Goal: Navigation & Orientation: Locate item on page

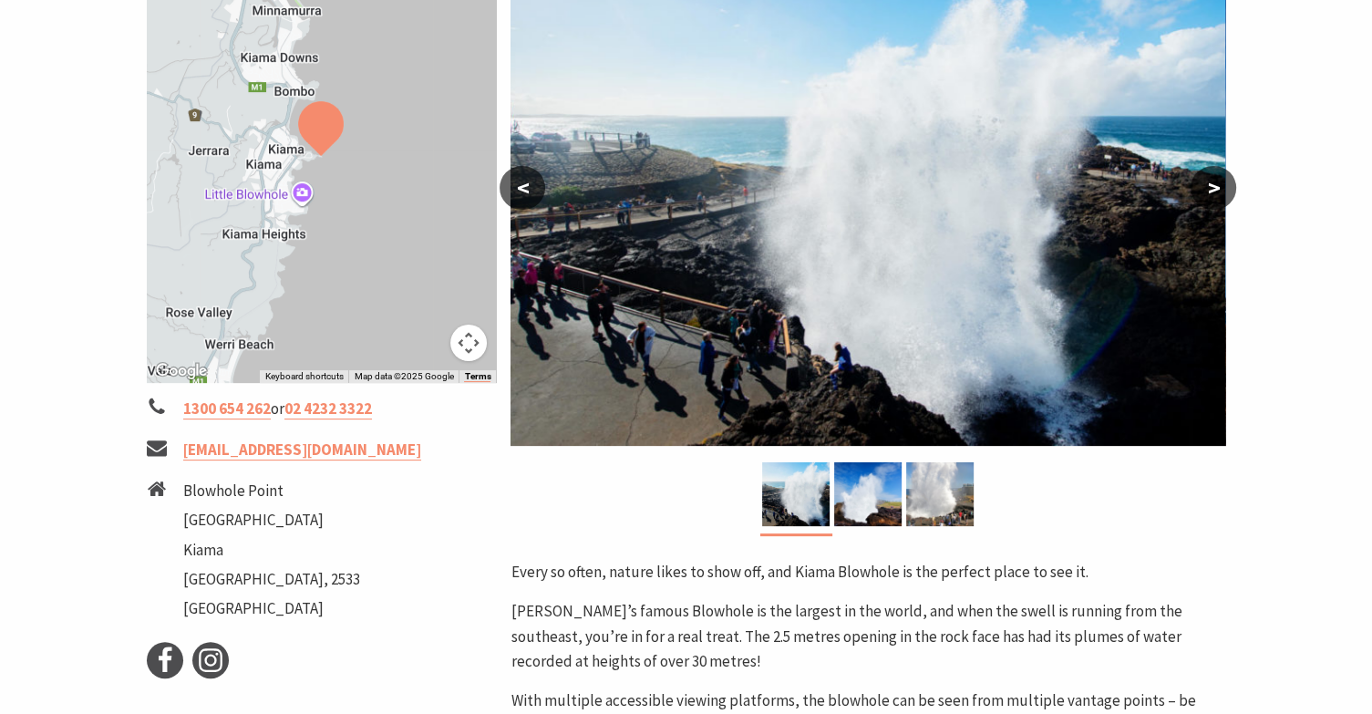
scroll to position [365, 0]
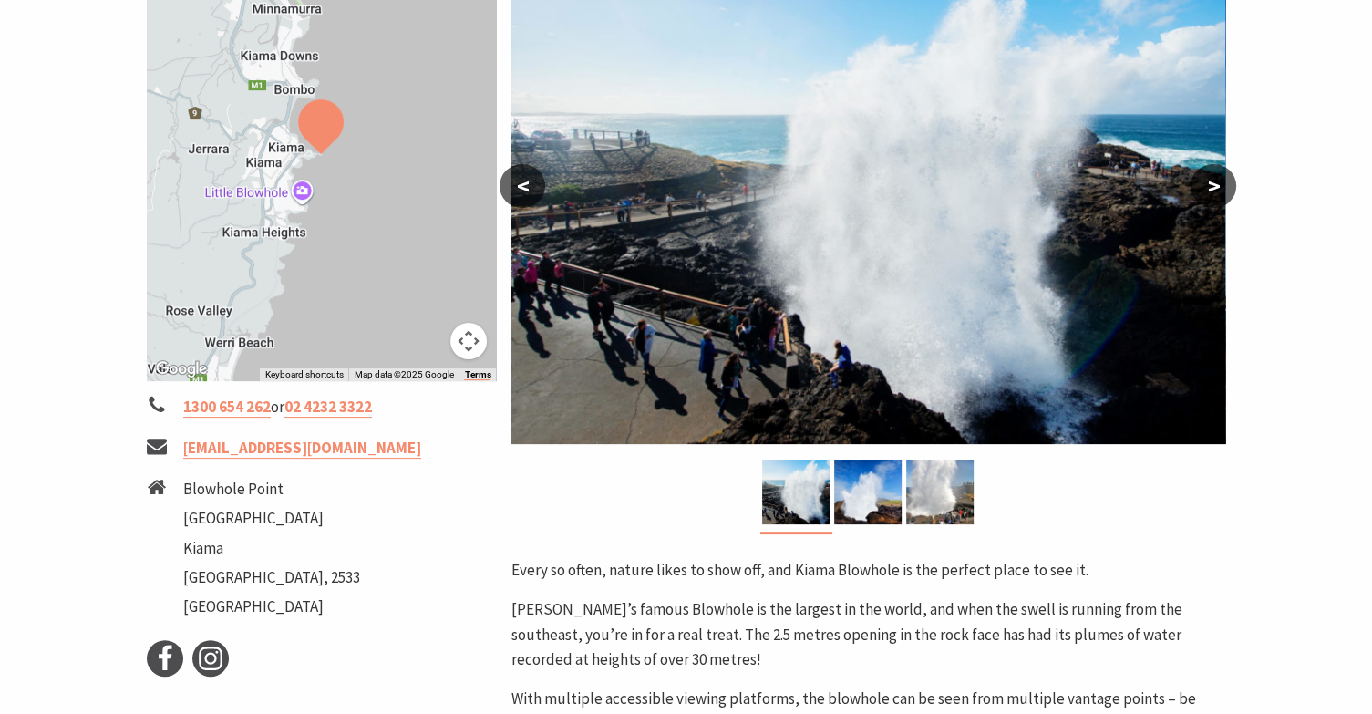
click at [1211, 184] on button ">" at bounding box center [1214, 186] width 46 height 44
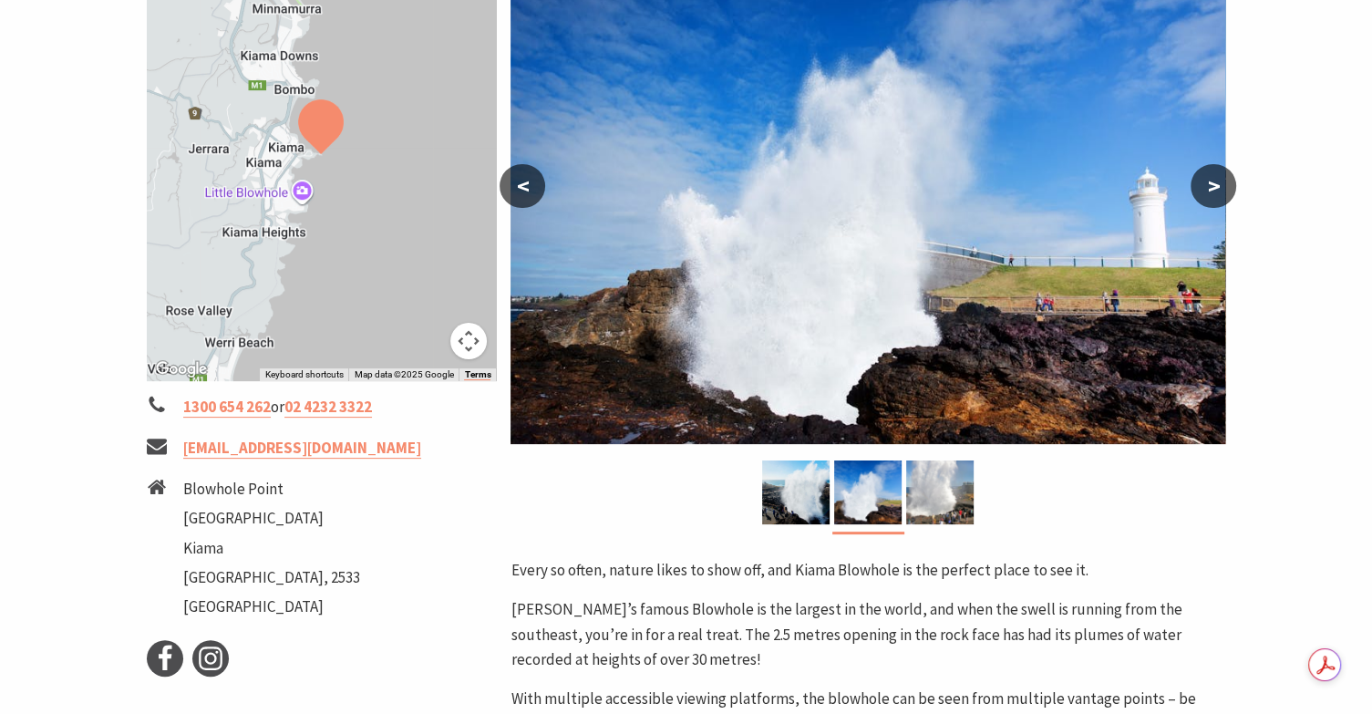
click at [1216, 191] on button ">" at bounding box center [1214, 186] width 46 height 44
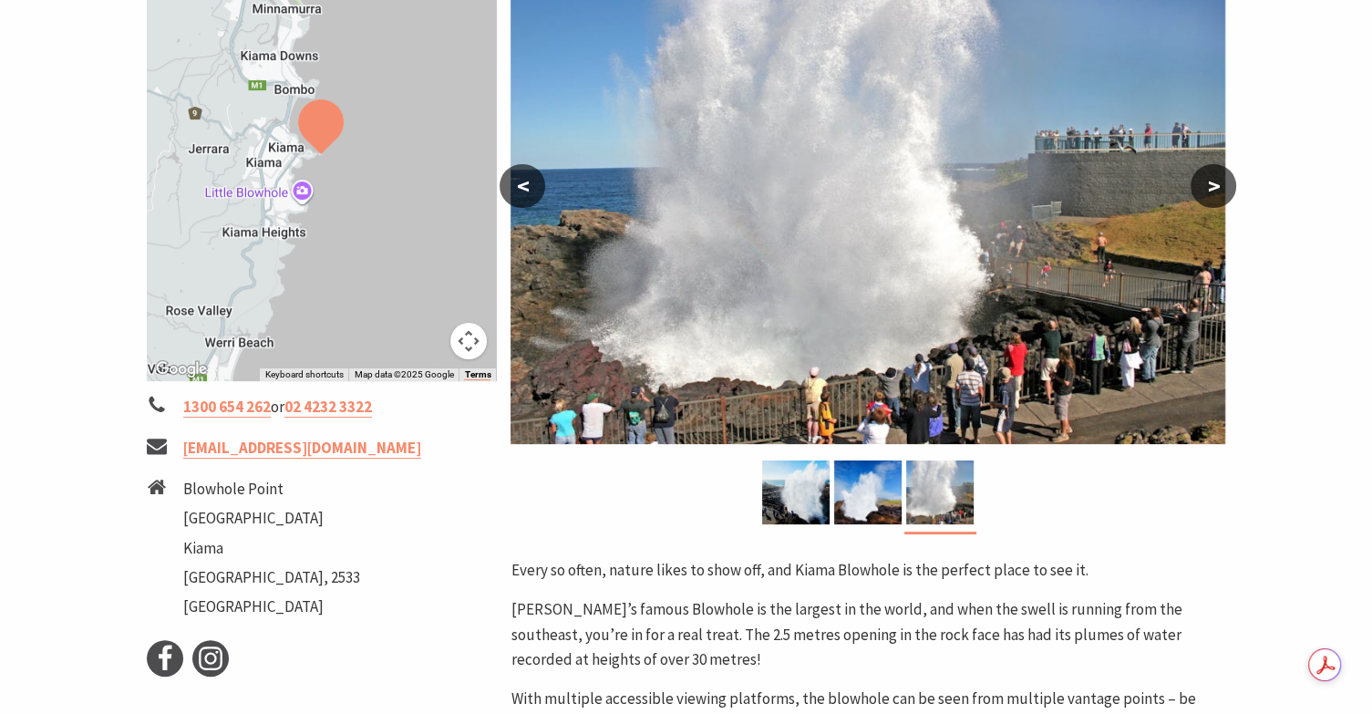
click at [1219, 181] on button ">" at bounding box center [1214, 186] width 46 height 44
click at [1215, 184] on button ">" at bounding box center [1214, 186] width 46 height 44
click at [520, 183] on button "<" at bounding box center [523, 186] width 46 height 44
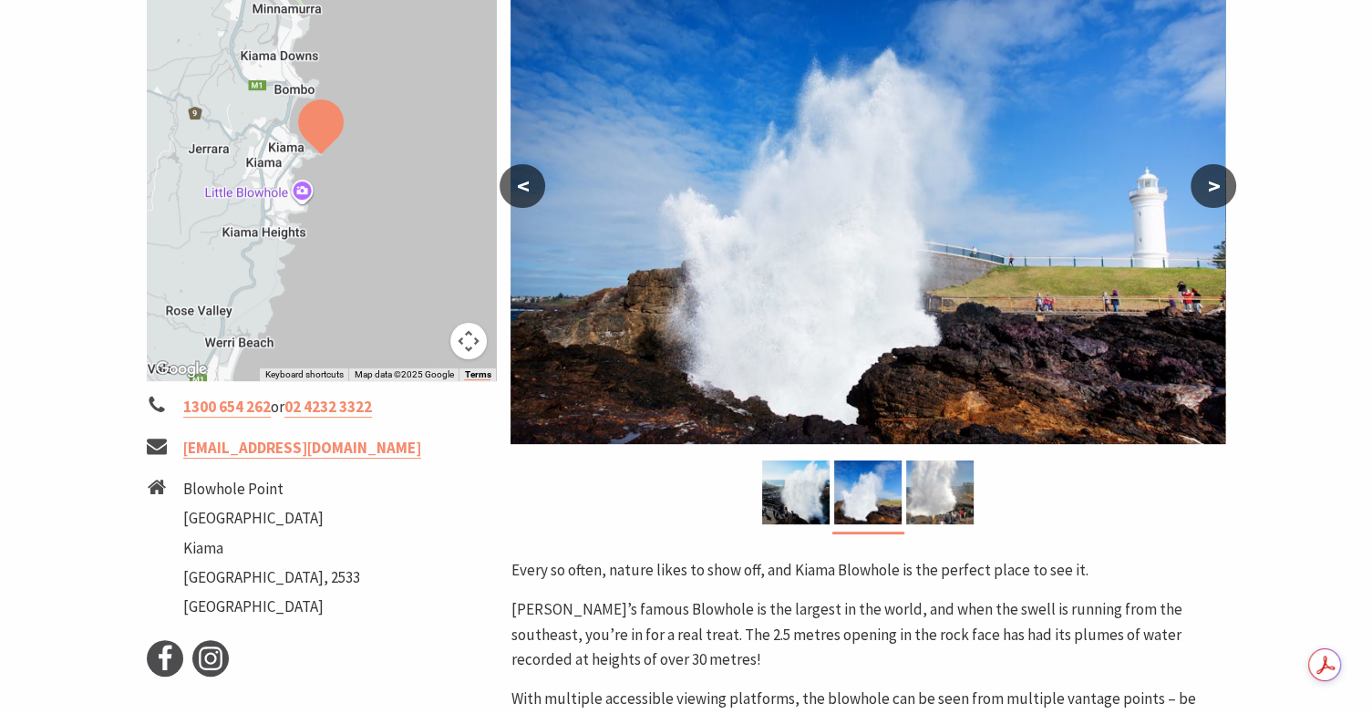
click at [522, 180] on button "<" at bounding box center [523, 186] width 46 height 44
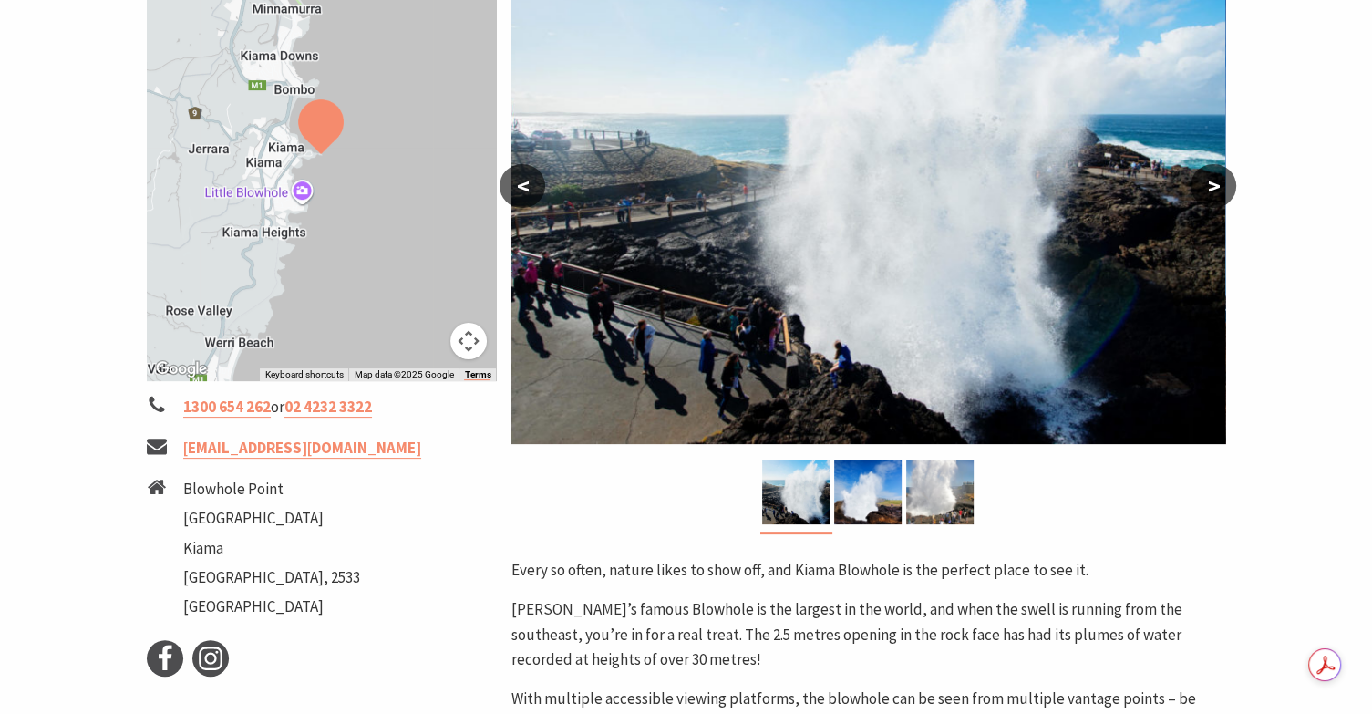
click at [519, 181] on button "<" at bounding box center [523, 186] width 46 height 44
click at [518, 184] on button "<" at bounding box center [523, 186] width 46 height 44
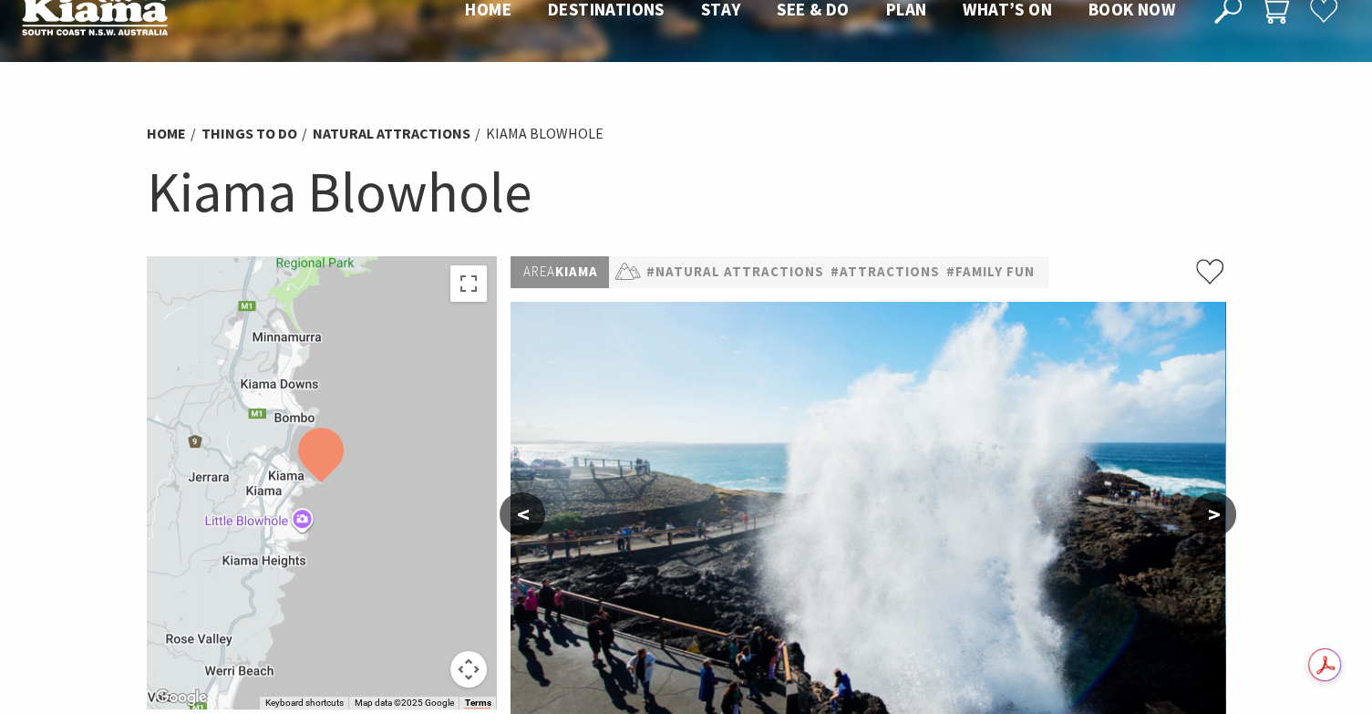
scroll to position [0, 0]
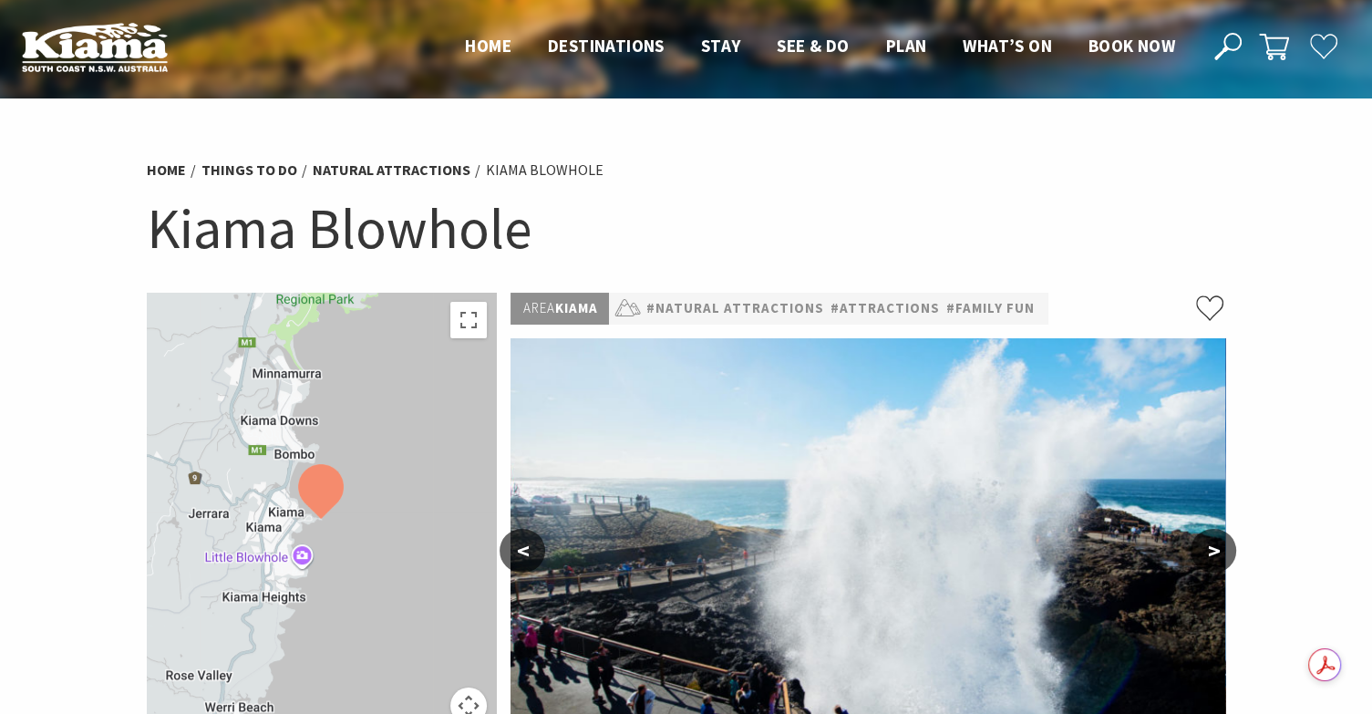
click at [407, 551] on div at bounding box center [322, 519] width 350 height 453
click at [361, 566] on div at bounding box center [322, 519] width 350 height 453
click at [471, 323] on button "Toggle fullscreen view" at bounding box center [468, 320] width 36 height 36
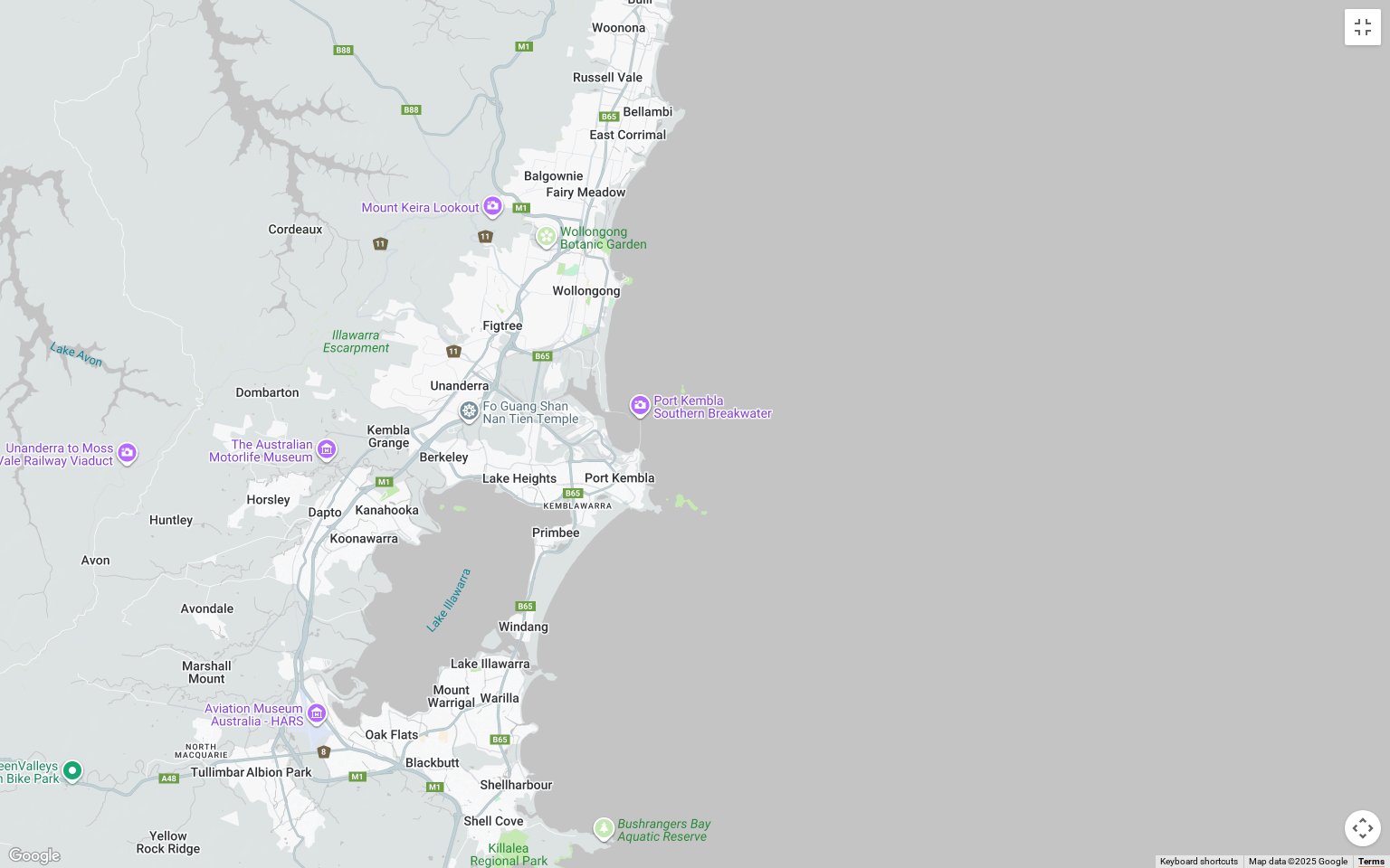
drag, startPoint x: 561, startPoint y: 206, endPoint x: 382, endPoint y: 867, distance: 684.8
click at [382, 707] on div at bounding box center [695, 434] width 1390 height 868
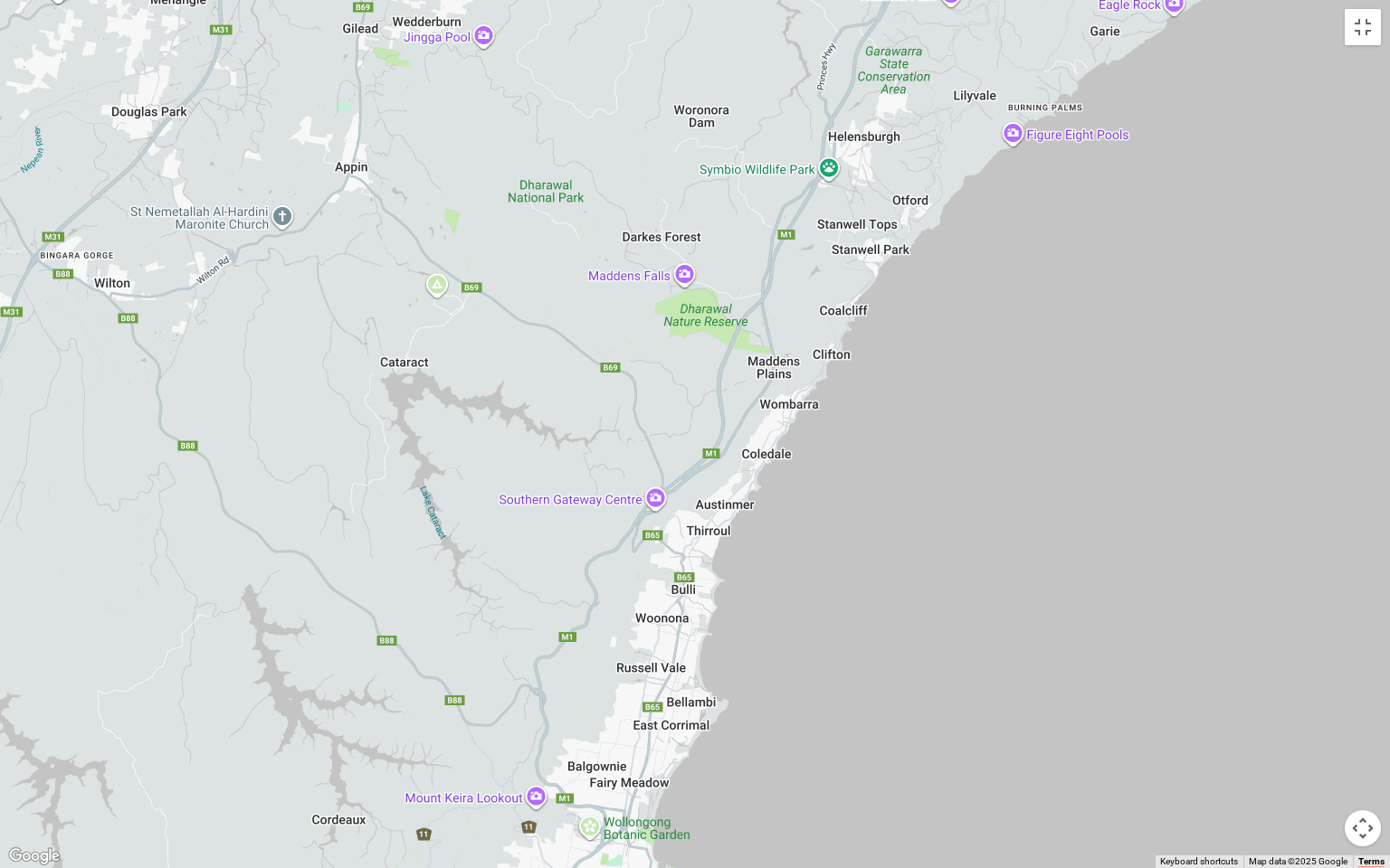
drag, startPoint x: 385, startPoint y: 275, endPoint x: 434, endPoint y: 867, distance: 594.0
click at [434, 707] on div at bounding box center [695, 434] width 1390 height 868
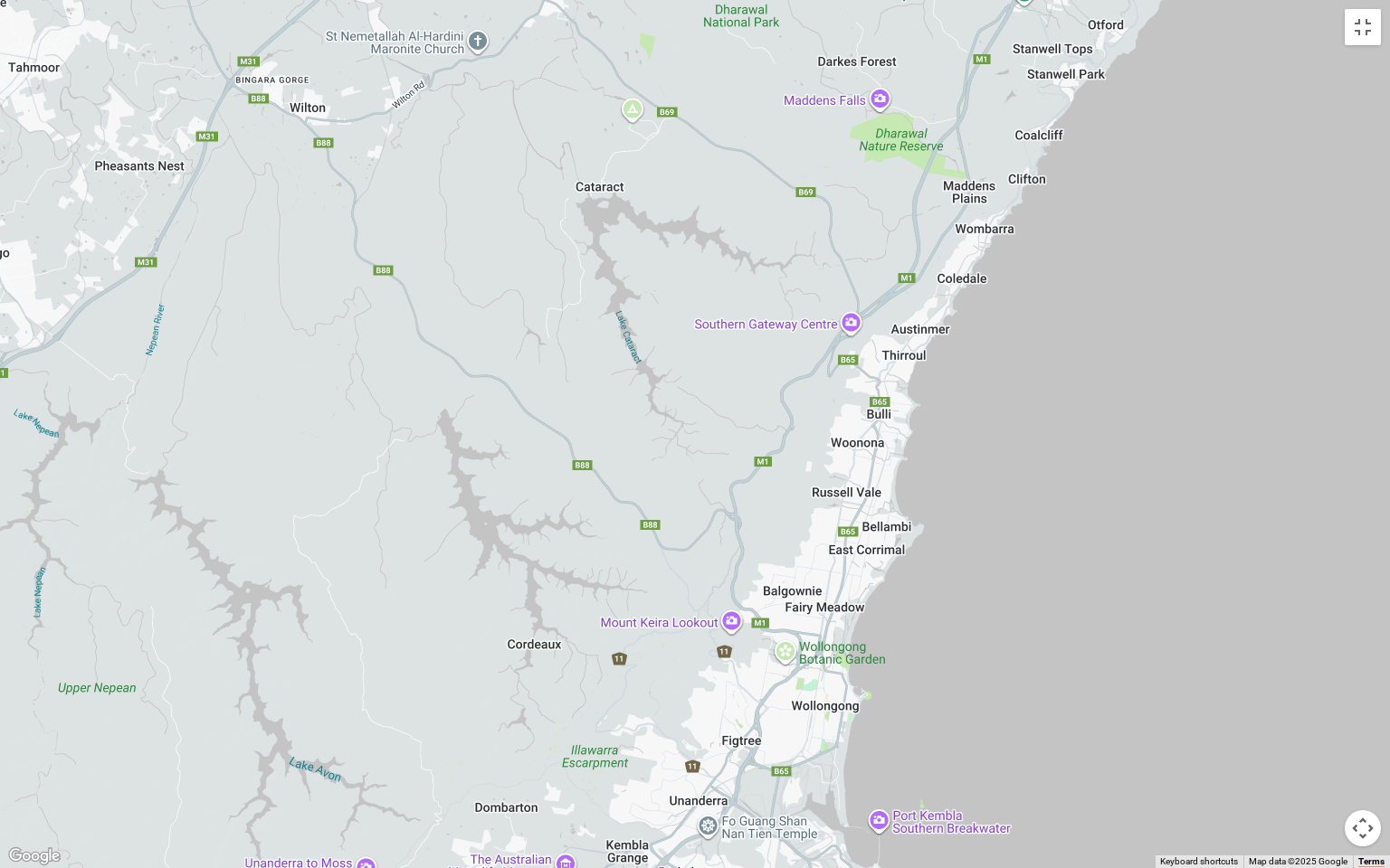
drag, startPoint x: 696, startPoint y: 167, endPoint x: 887, endPoint y: 0, distance: 253.7
click at [887, 0] on div at bounding box center [695, 434] width 1390 height 868
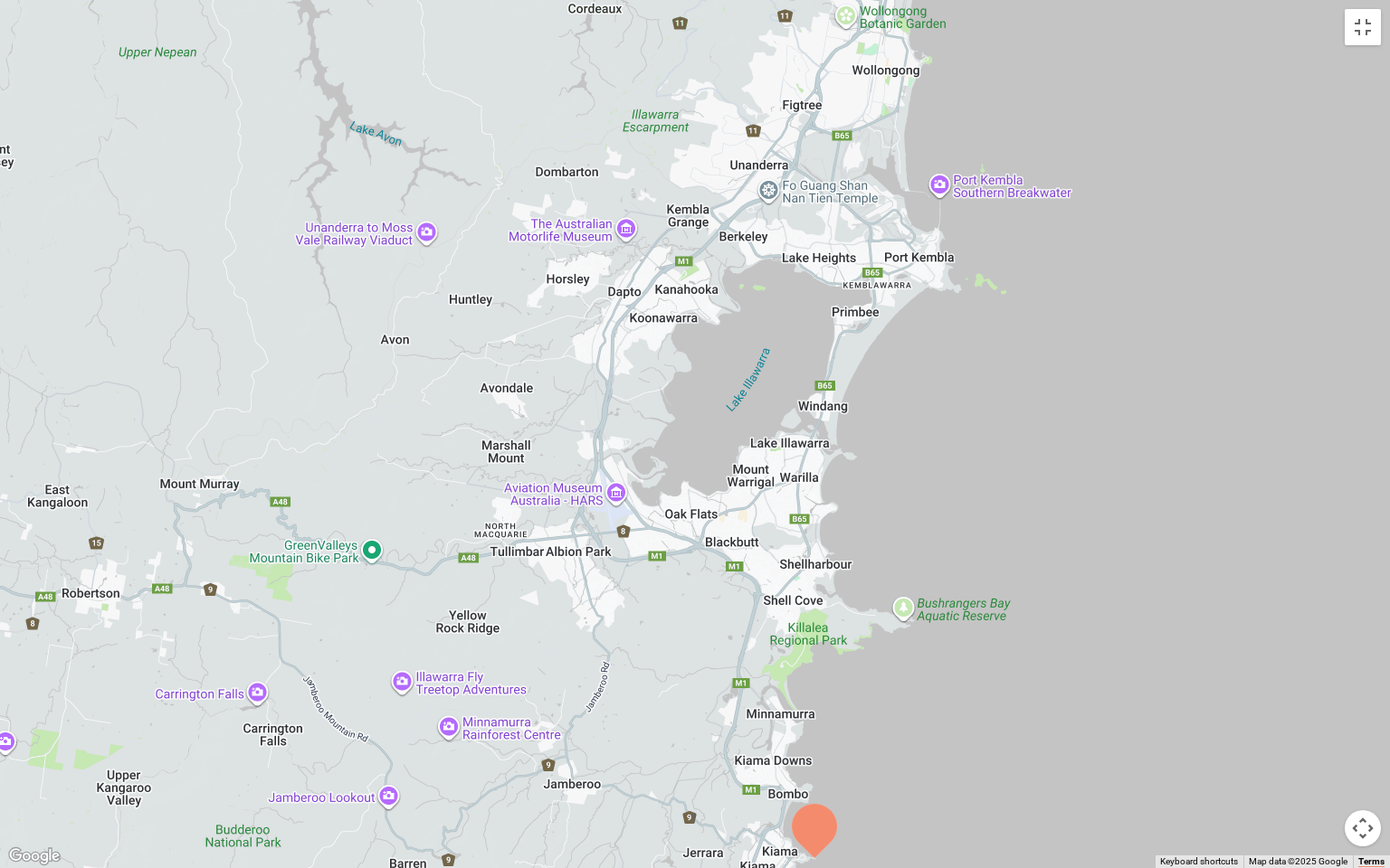
drag, startPoint x: 995, startPoint y: 646, endPoint x: 1056, endPoint y: 4, distance: 644.9
click at [1056, 4] on div at bounding box center [695, 434] width 1390 height 868
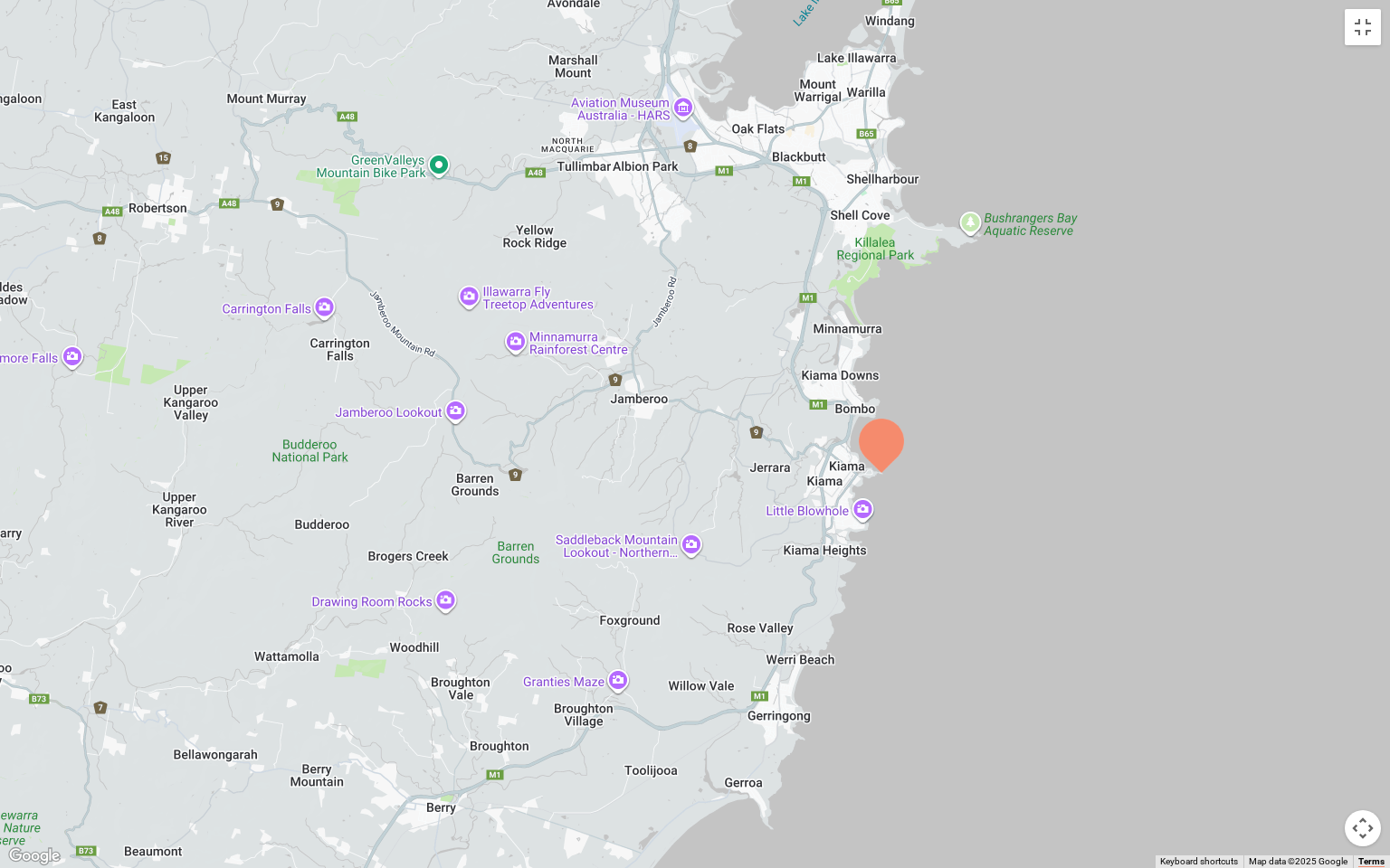
drag, startPoint x: 957, startPoint y: 496, endPoint x: 1030, endPoint y: 103, distance: 399.7
click at [1030, 103] on div at bounding box center [695, 434] width 1390 height 868
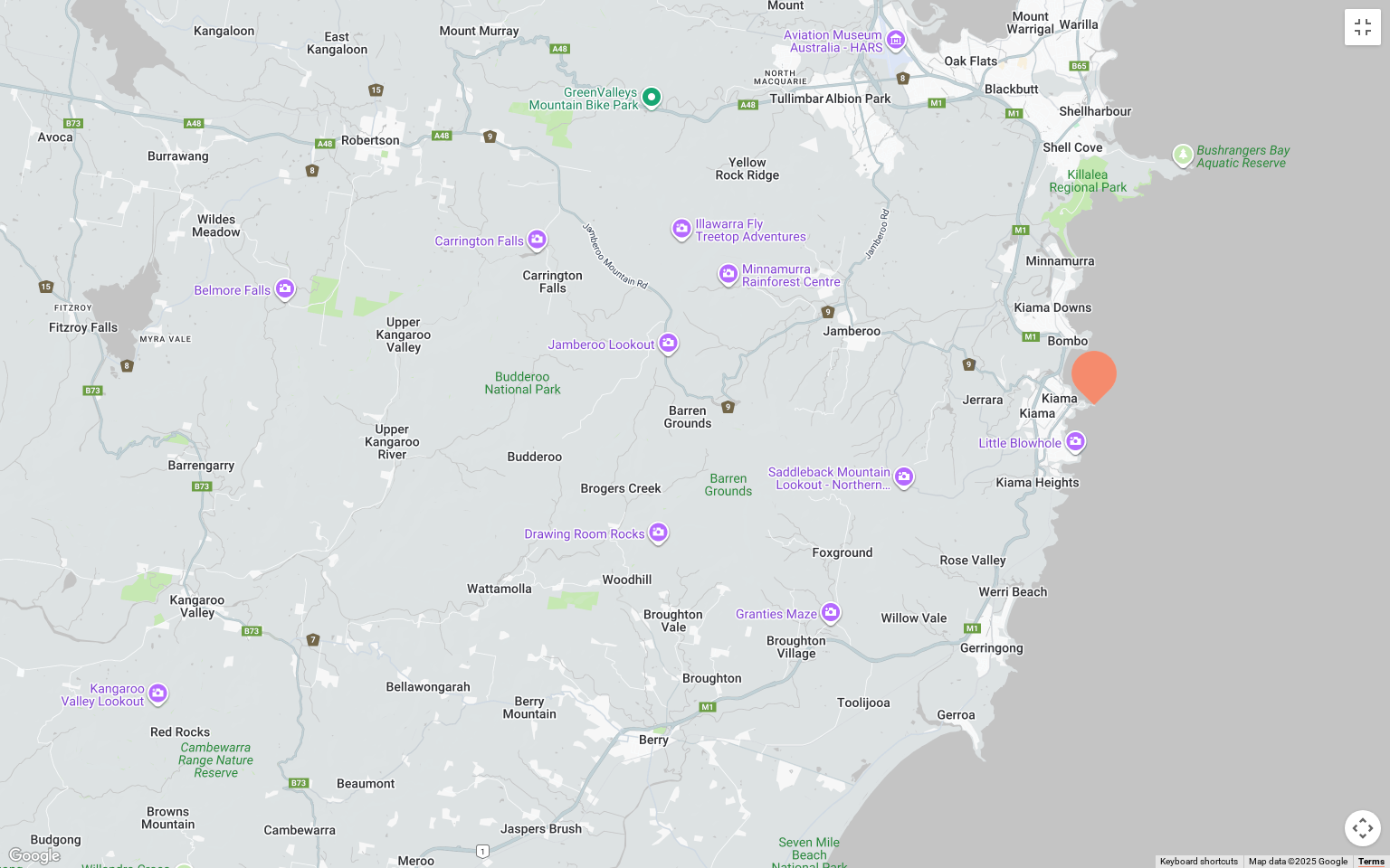
drag, startPoint x: 973, startPoint y: 446, endPoint x: 1191, endPoint y: 372, distance: 230.2
click at [1191, 372] on div at bounding box center [695, 434] width 1390 height 868
click at [1195, 487] on div at bounding box center [695, 434] width 1390 height 868
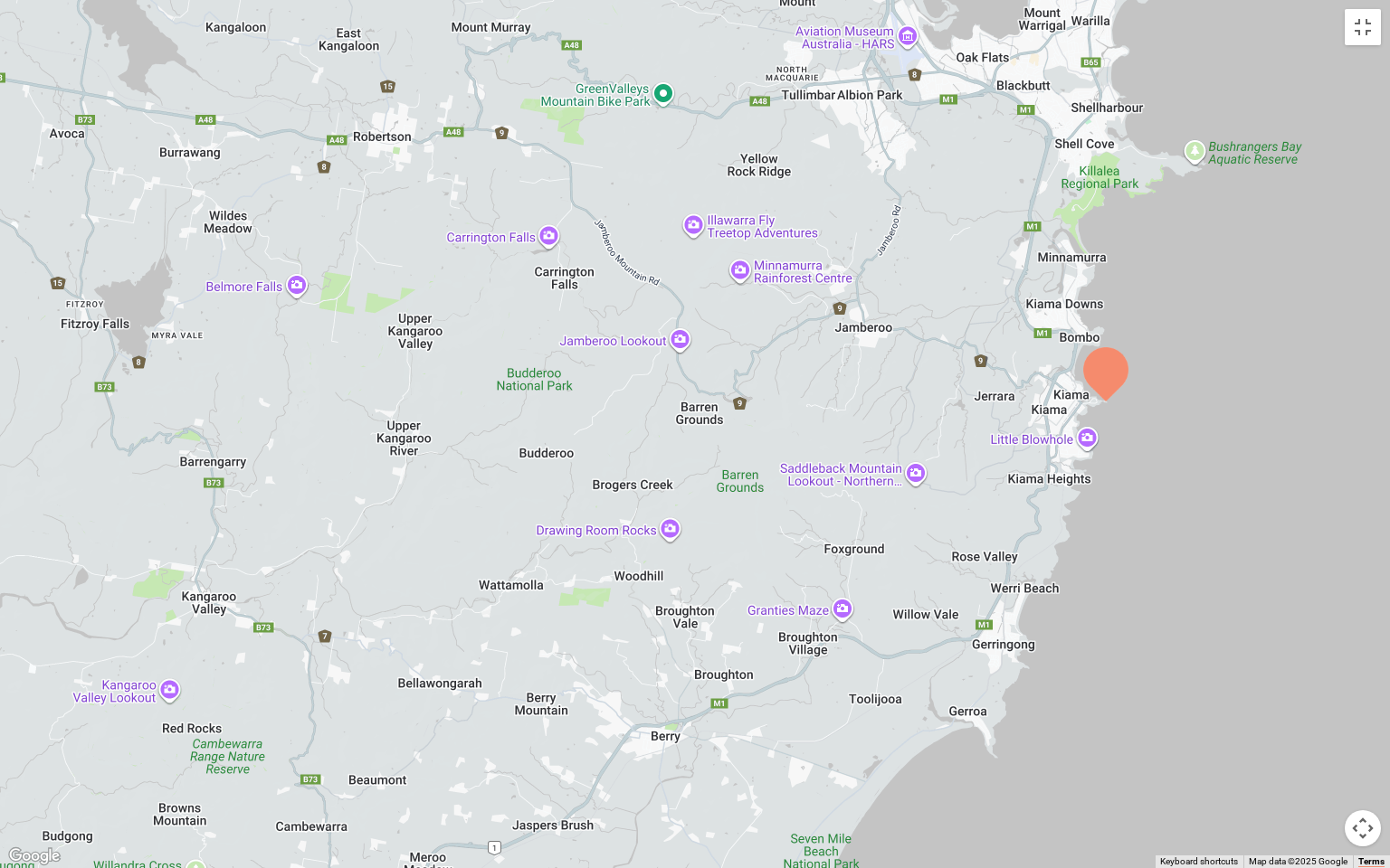
drag, startPoint x: 1195, startPoint y: 487, endPoint x: 1213, endPoint y: 487, distance: 18.0
click at [1213, 487] on div at bounding box center [695, 434] width 1390 height 868
